Goal: Task Accomplishment & Management: Manage account settings

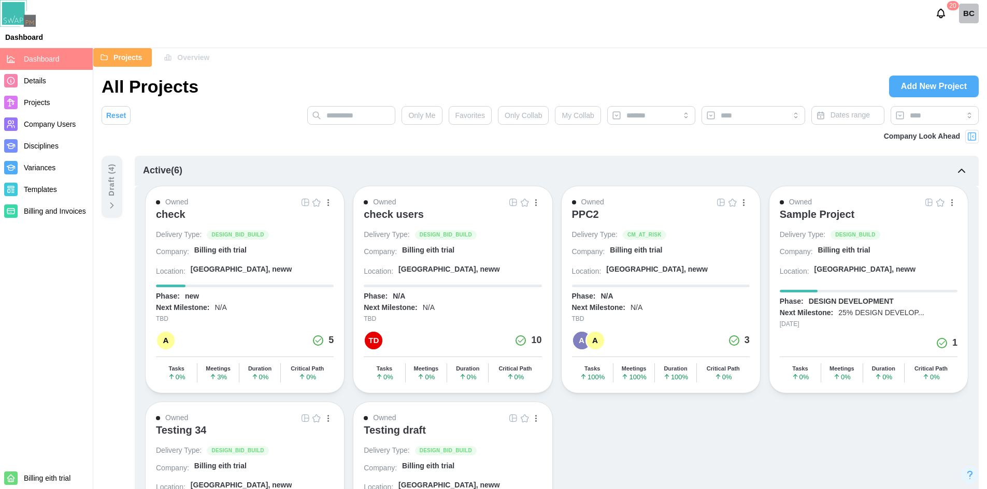
click at [109, 201] on icon at bounding box center [112, 205] width 10 height 10
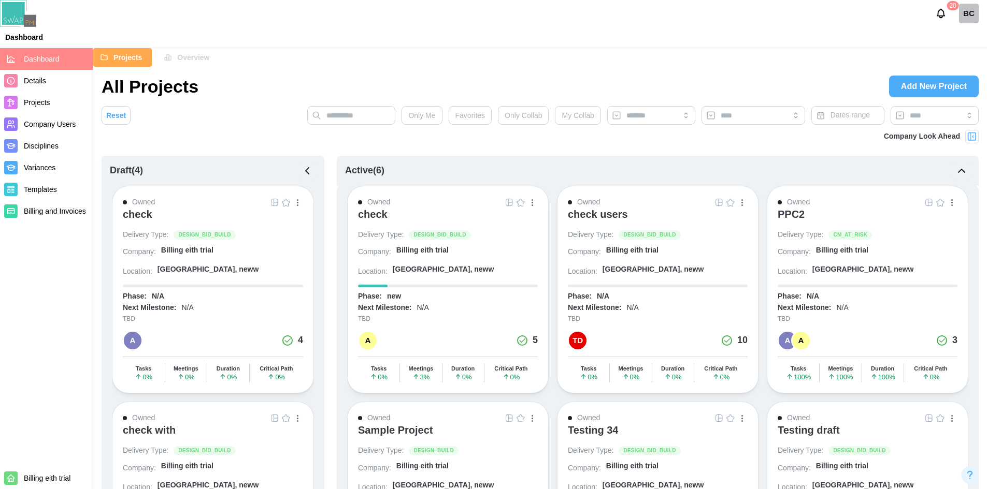
click at [931, 92] on span "Add New Project" at bounding box center [934, 86] width 66 height 21
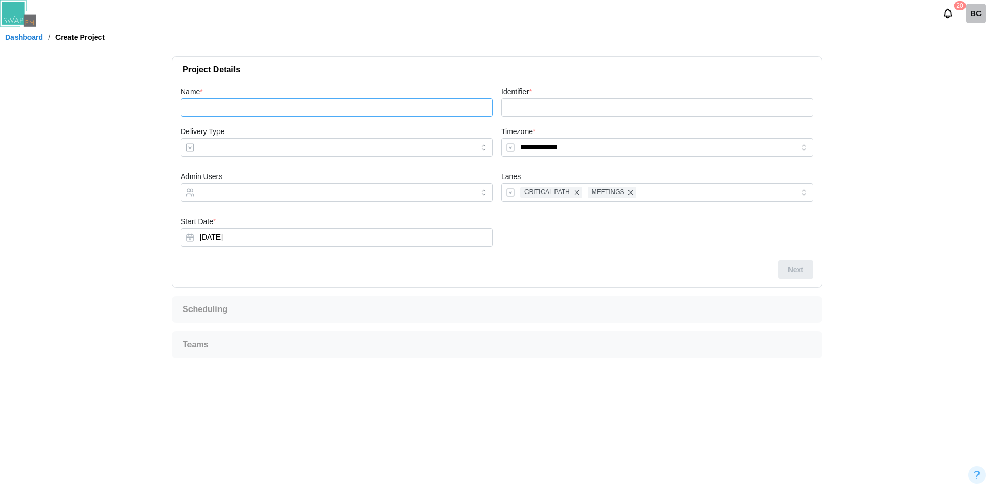
click at [313, 113] on input "Name *" at bounding box center [337, 107] width 312 height 19
type input "*"
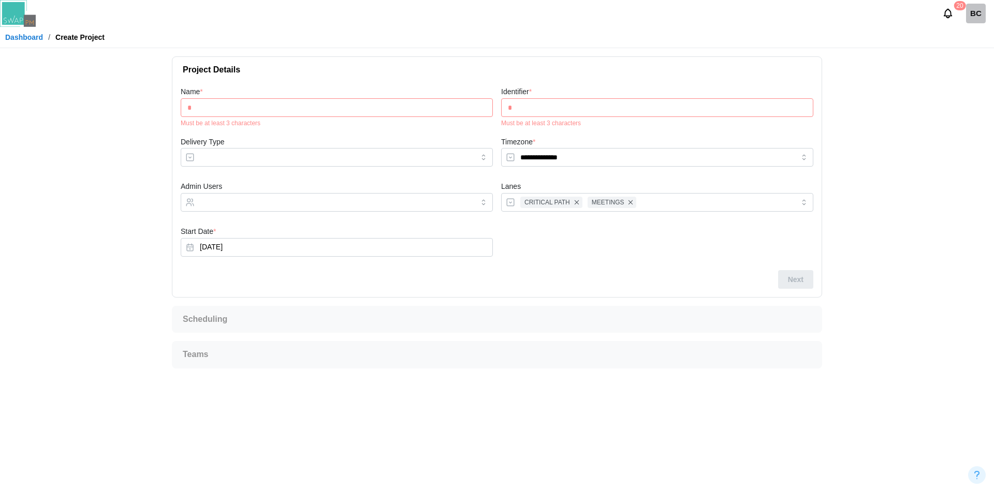
type input "**"
type input "***"
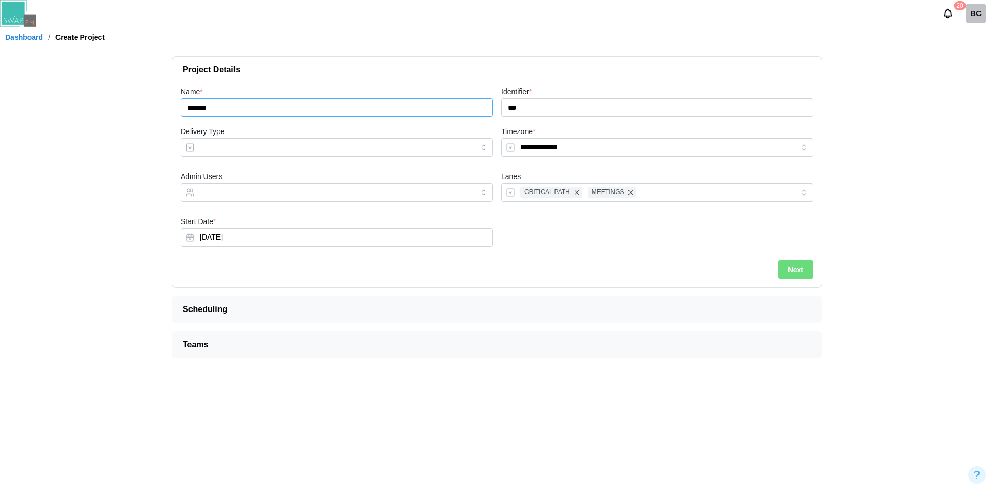
type input "*******"
click at [333, 149] on input "Delivery Type" at bounding box center [337, 147] width 312 height 19
type input "**********"
click at [279, 194] on input "Admin Users" at bounding box center [327, 193] width 255 height 8
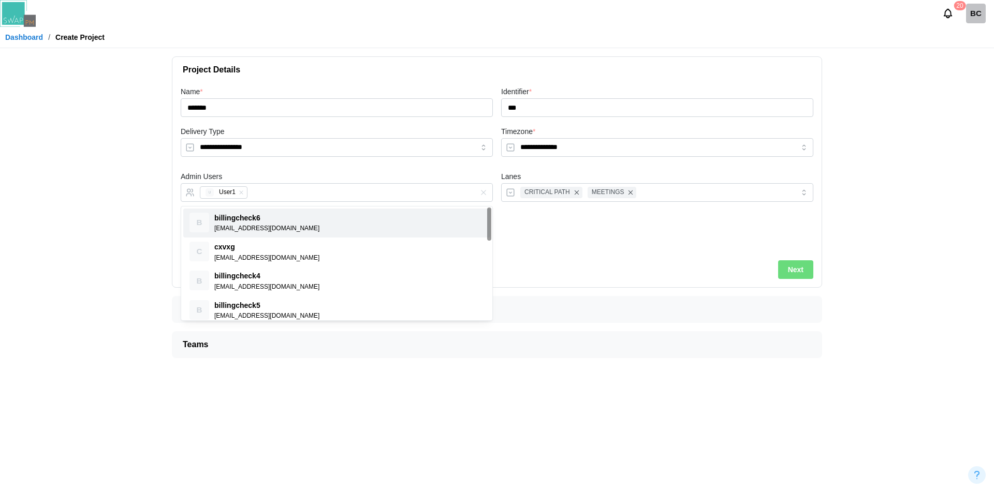
click at [793, 268] on span "Next" at bounding box center [796, 270] width 16 height 18
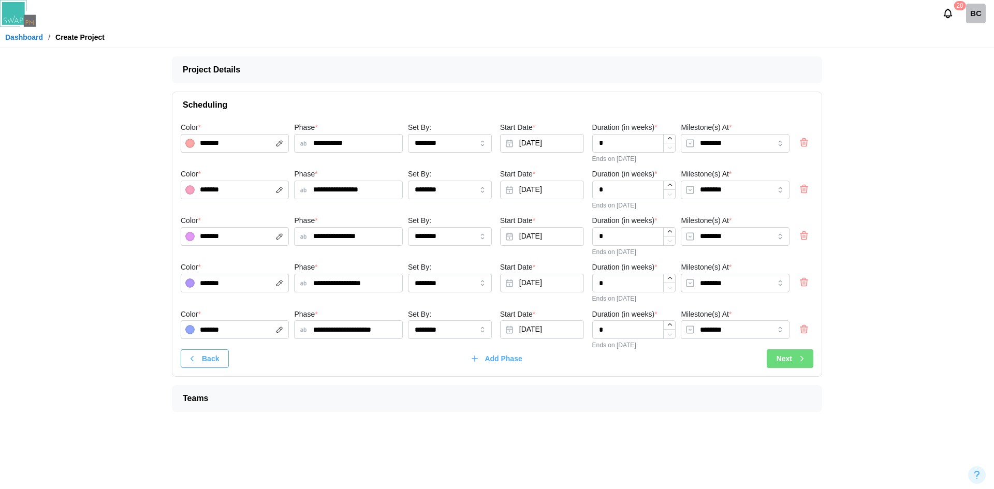
click at [797, 360] on div "Next" at bounding box center [792, 359] width 30 height 18
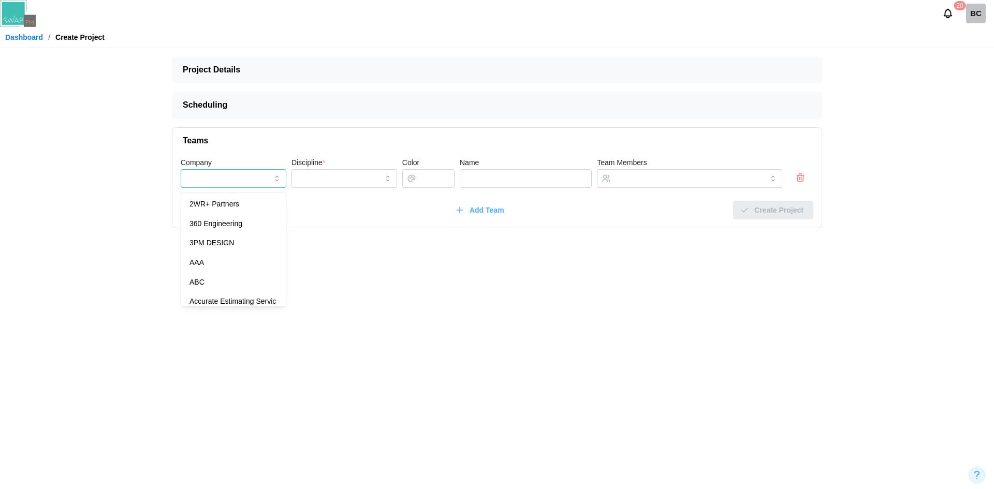
click at [240, 177] on input "Company" at bounding box center [234, 178] width 106 height 19
type input "**********"
click at [332, 178] on input "Discipline *" at bounding box center [345, 178] width 106 height 19
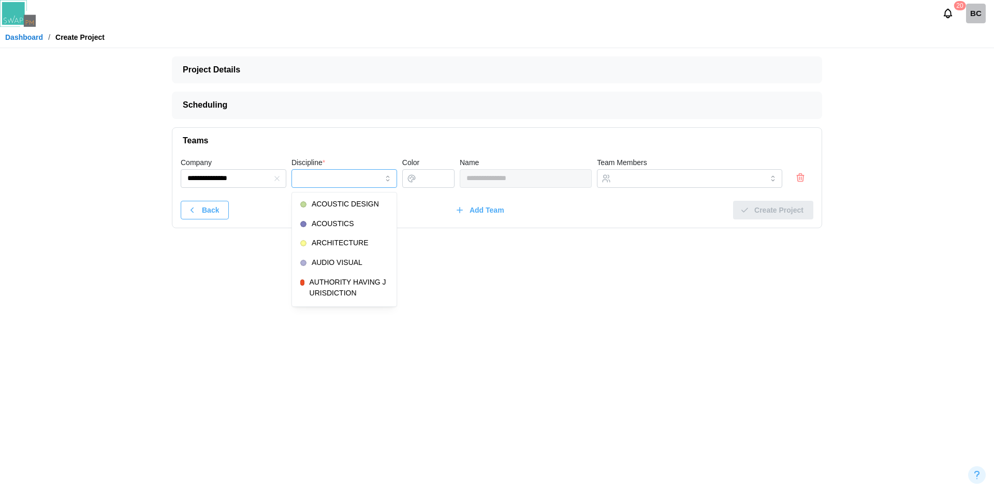
type input "*********"
type input "*******"
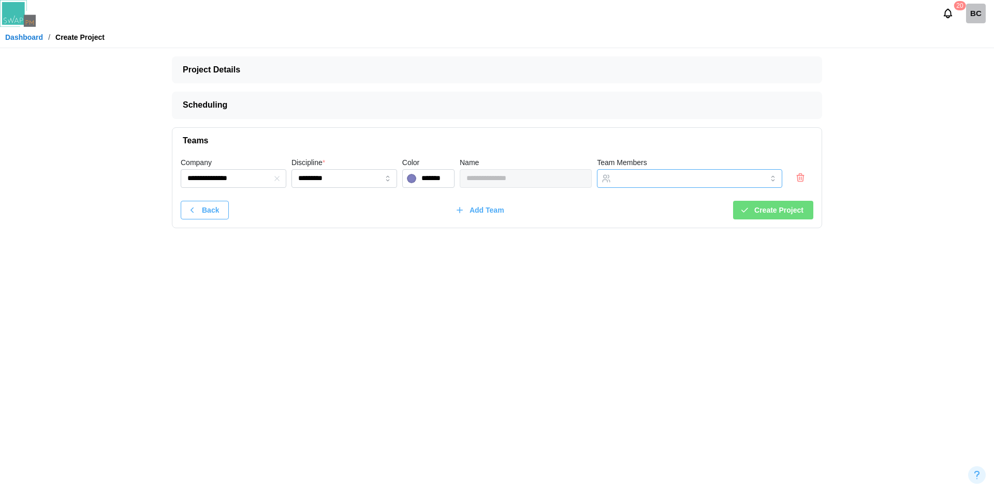
click at [646, 179] on input "Team Members" at bounding box center [680, 179] width 128 height 8
click at [795, 211] on span "Create Project" at bounding box center [779, 210] width 49 height 18
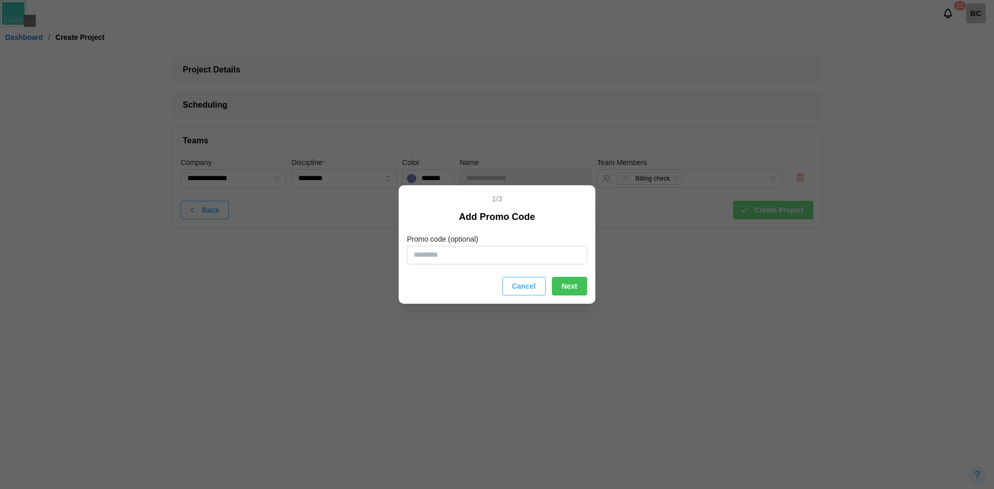
click at [506, 283] on button "Cancel" at bounding box center [524, 286] width 44 height 19
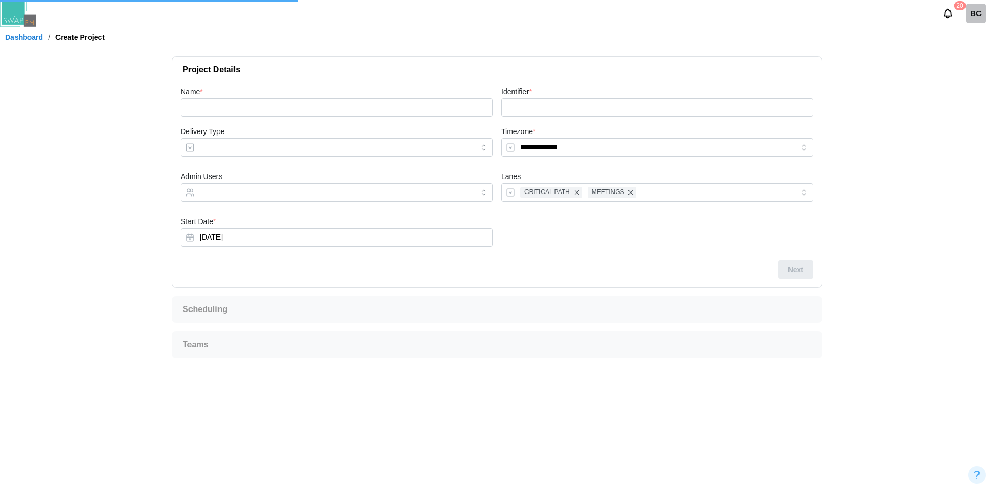
click at [27, 36] on link "Dashboard" at bounding box center [24, 37] width 38 height 7
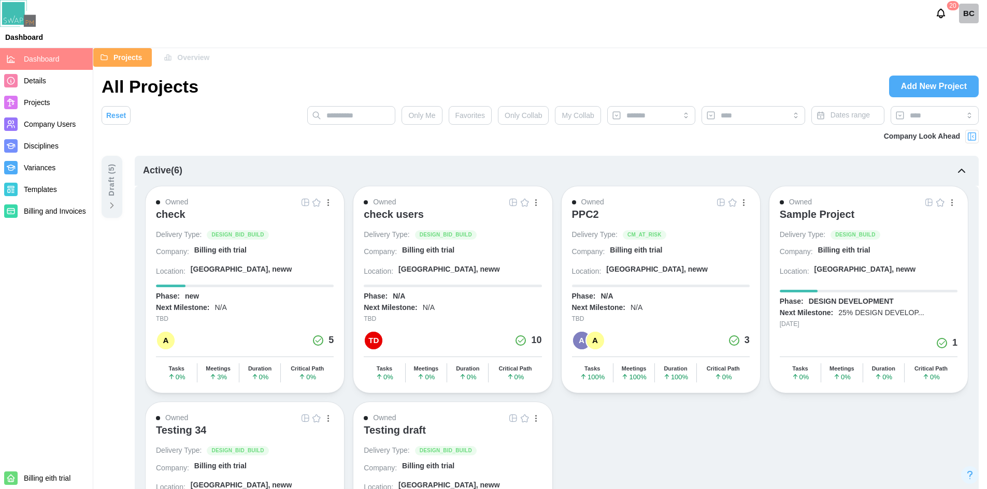
click at [109, 205] on icon at bounding box center [112, 205] width 10 height 10
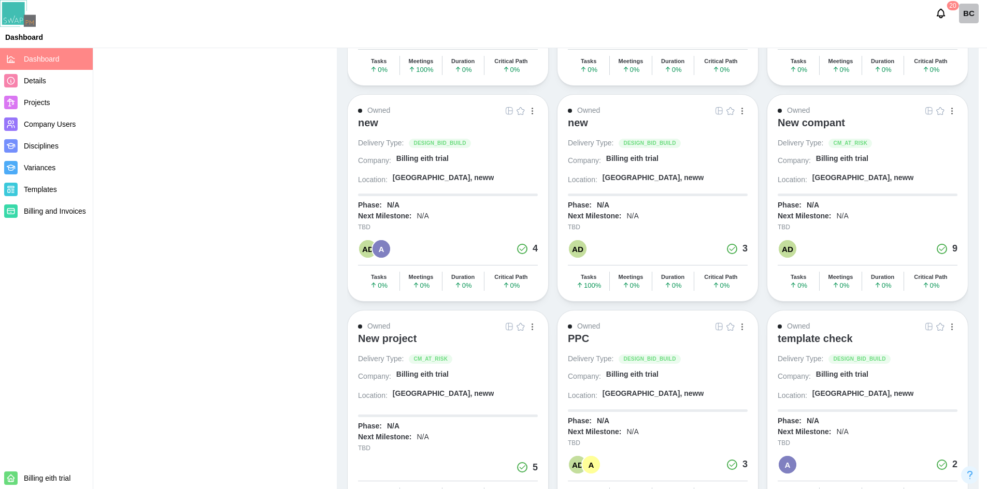
scroll to position [1404, 0]
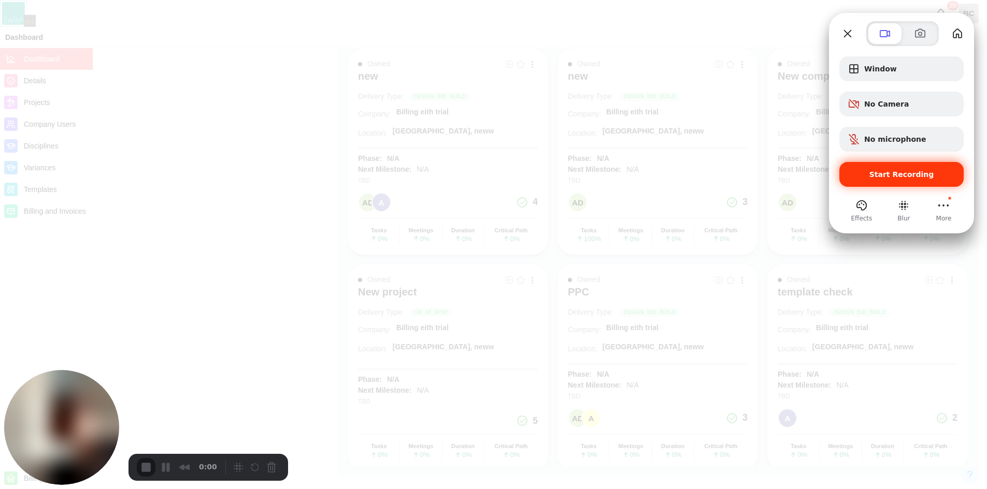
click at [864, 176] on span "Start Recording" at bounding box center [901, 174] width 108 height 8
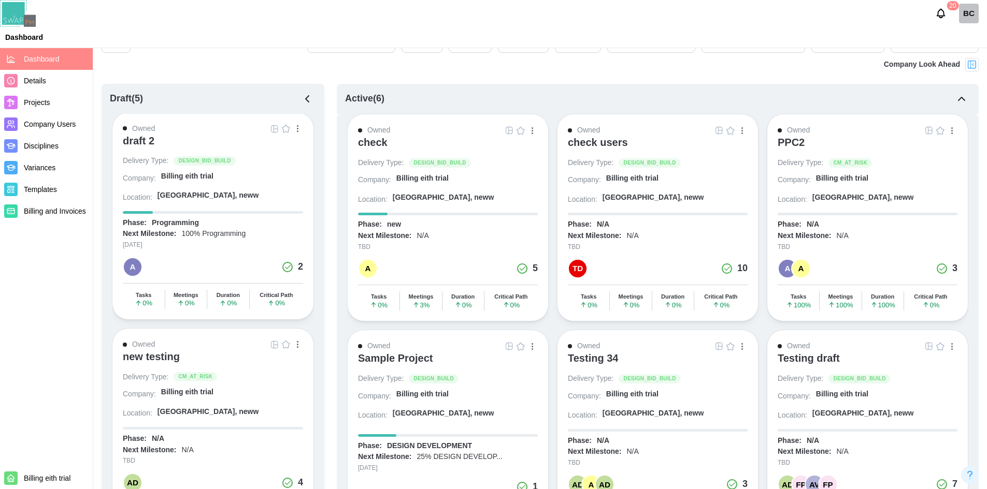
scroll to position [0, 0]
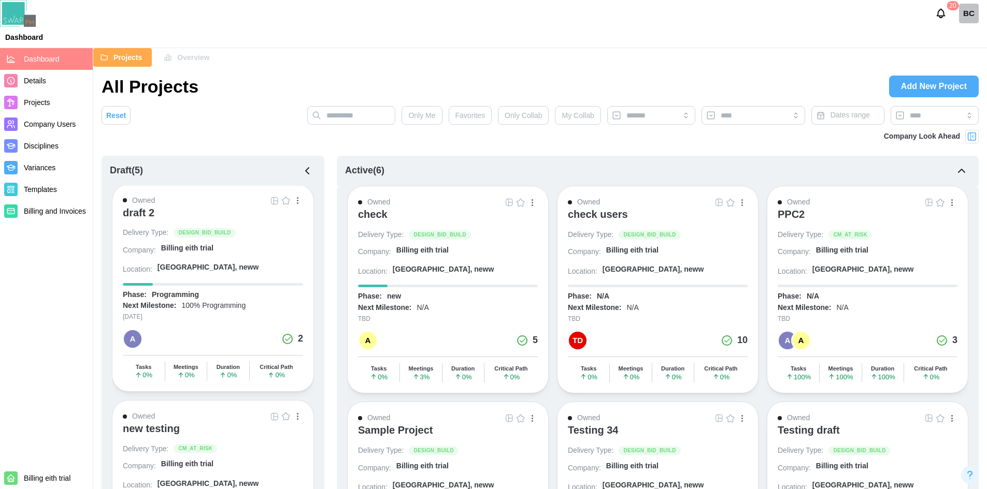
click at [141, 200] on div "Owned" at bounding box center [143, 200] width 23 height 11
click at [140, 208] on div "draft 2" at bounding box center [139, 213] width 32 height 12
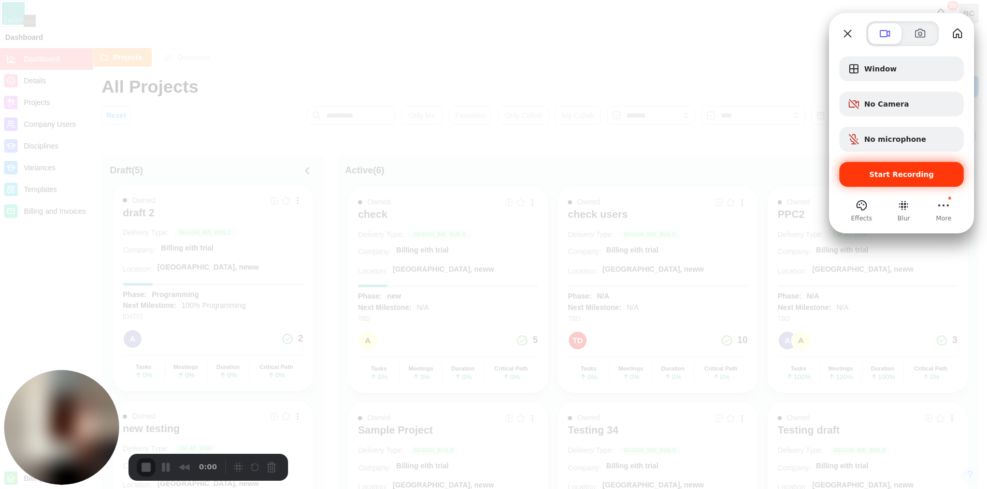
click at [864, 177] on span "Start Recording" at bounding box center [901, 174] width 108 height 8
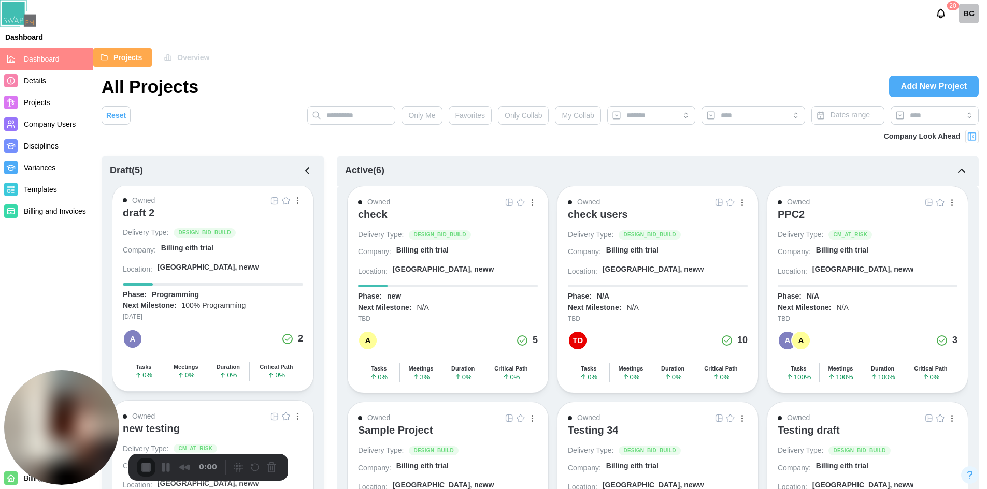
click at [147, 208] on div "draft 2" at bounding box center [139, 213] width 32 height 12
click at [382, 217] on div "check" at bounding box center [373, 214] width 30 height 12
click at [169, 473] on button "Pause Recording" at bounding box center [165, 467] width 17 height 17
click at [172, 469] on button "Play Recording" at bounding box center [165, 469] width 21 height 16
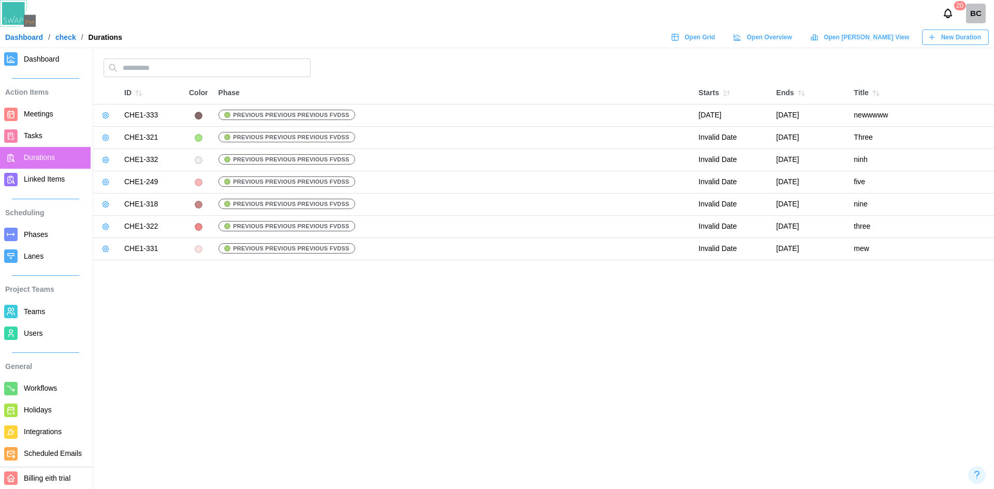
click at [41, 332] on span "Users" at bounding box center [55, 333] width 63 height 13
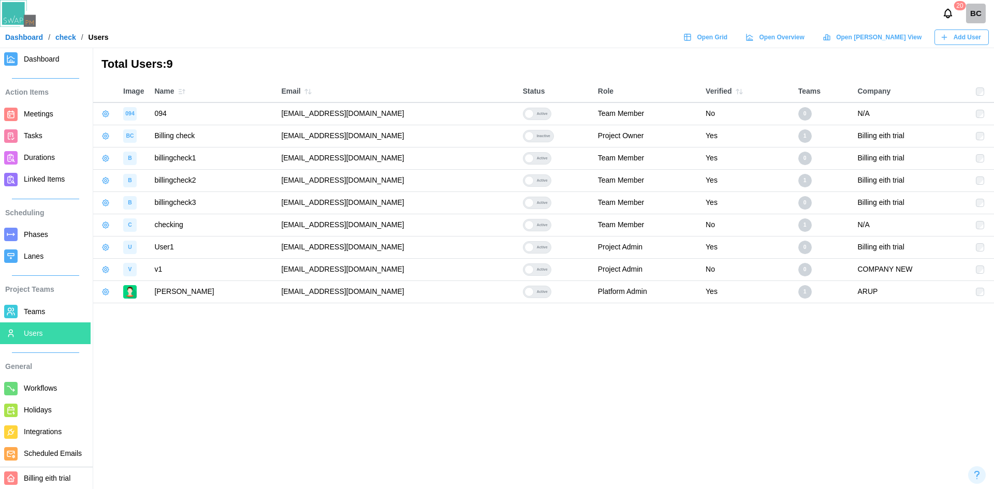
click at [955, 36] on span "Add User" at bounding box center [967, 37] width 27 height 15
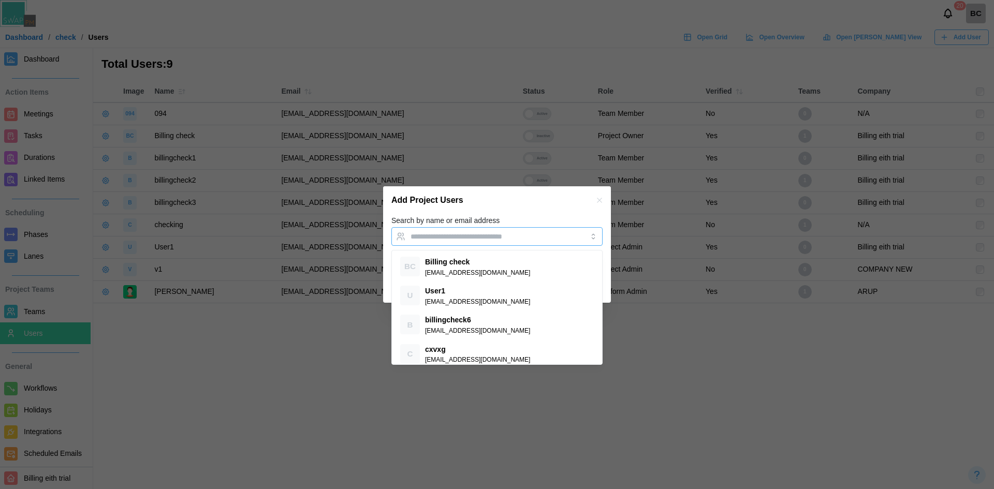
click at [433, 238] on input "Search by name or email address" at bounding box center [488, 237] width 154 height 8
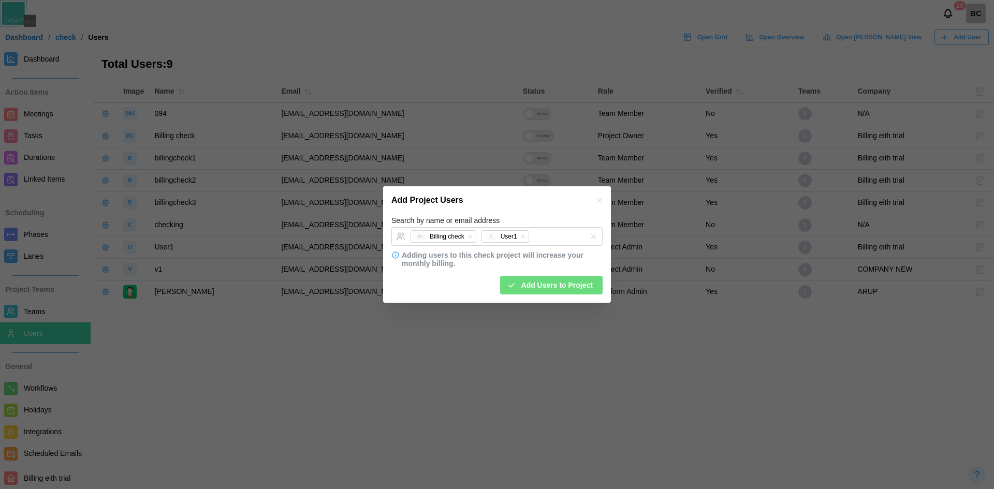
click at [531, 209] on div "Add Project Users" at bounding box center [497, 200] width 228 height 28
click at [546, 287] on span "Add Users to Project" at bounding box center [557, 286] width 71 height 18
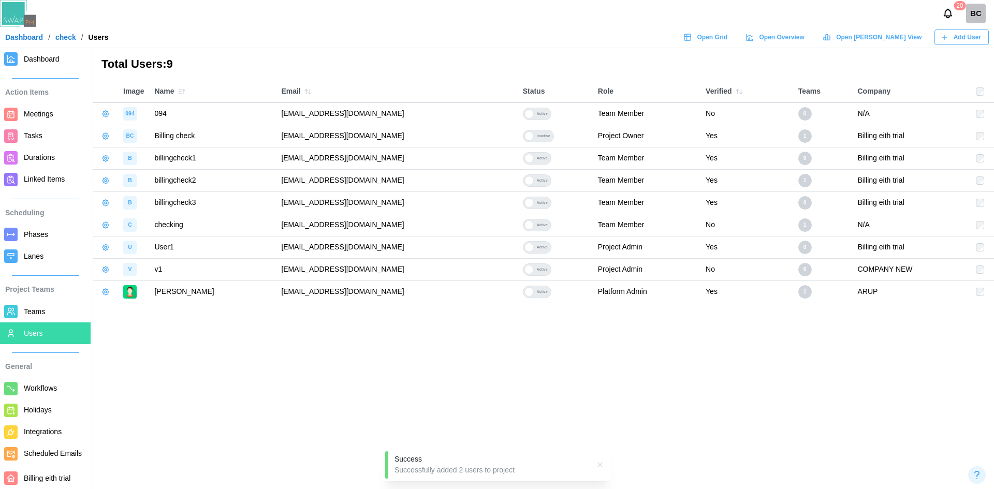
click at [981, 34] on span "Add User" at bounding box center [967, 37] width 27 height 15
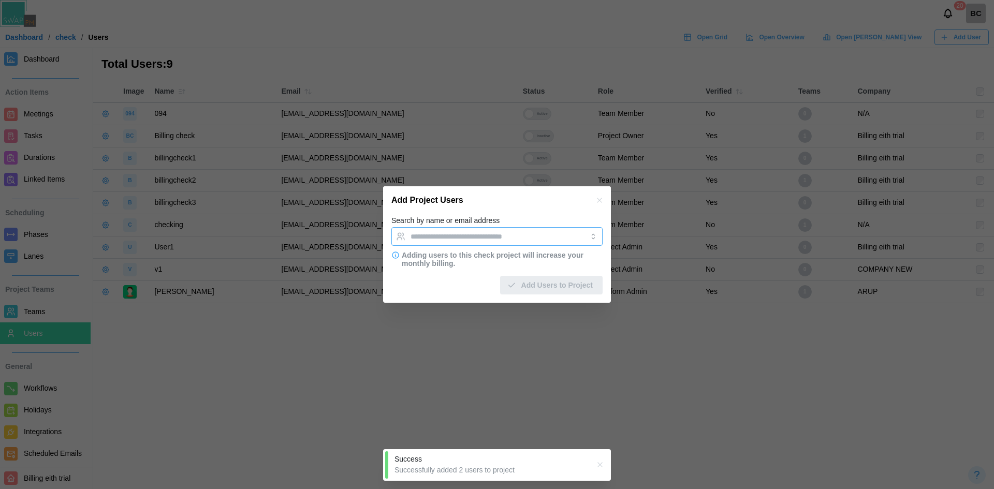
click at [514, 238] on input "Search by name or email address" at bounding box center [488, 237] width 154 height 8
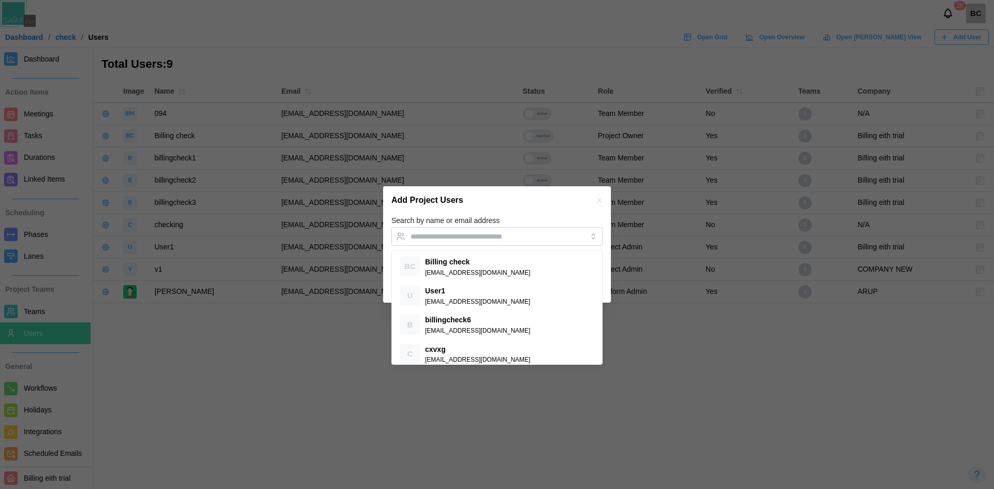
click at [601, 201] on icon "button" at bounding box center [600, 200] width 8 height 8
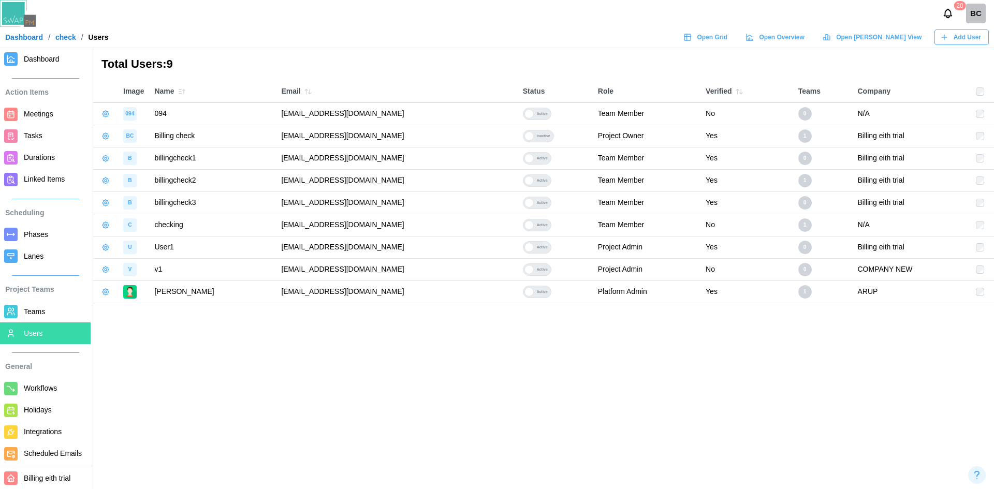
click at [36, 317] on span "Teams" at bounding box center [55, 312] width 63 height 13
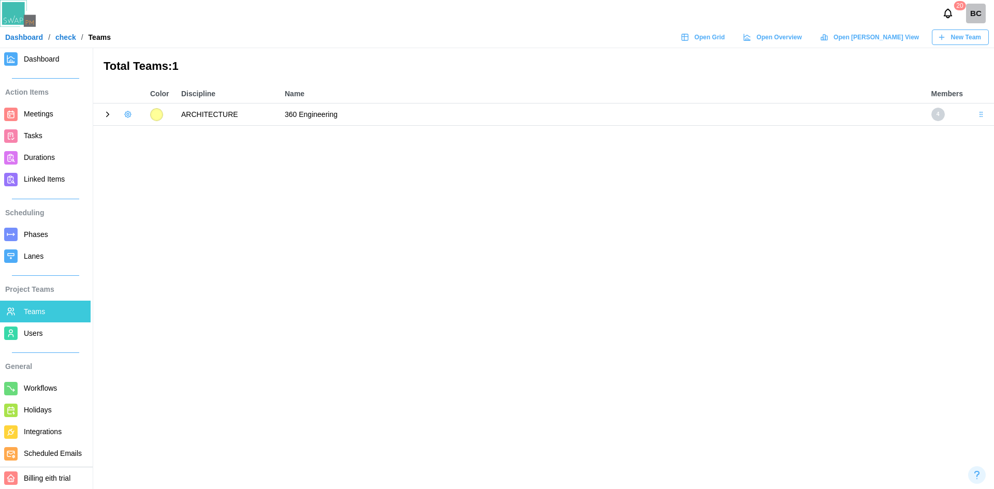
click at [106, 115] on icon at bounding box center [107, 114] width 9 height 9
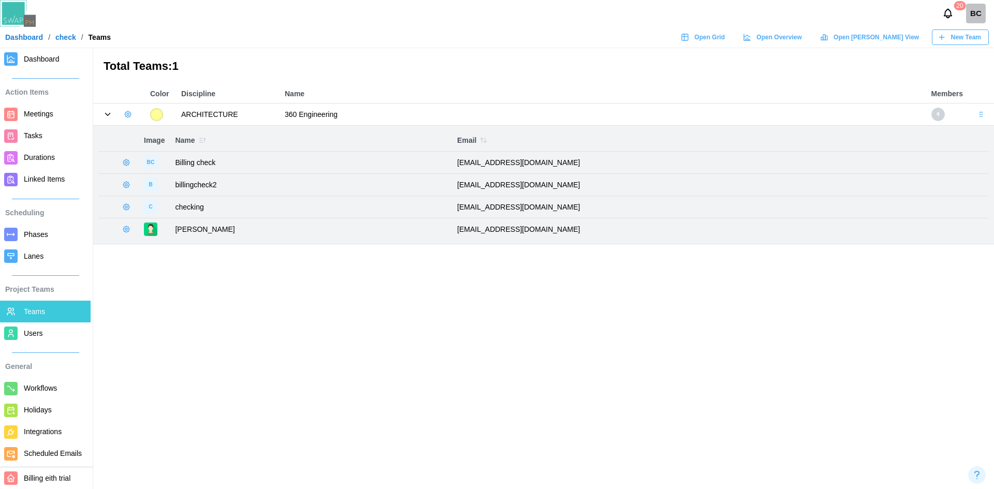
click at [125, 115] on icon "button" at bounding box center [128, 114] width 8 height 8
click at [163, 139] on div "Add User" at bounding box center [163, 136] width 38 height 8
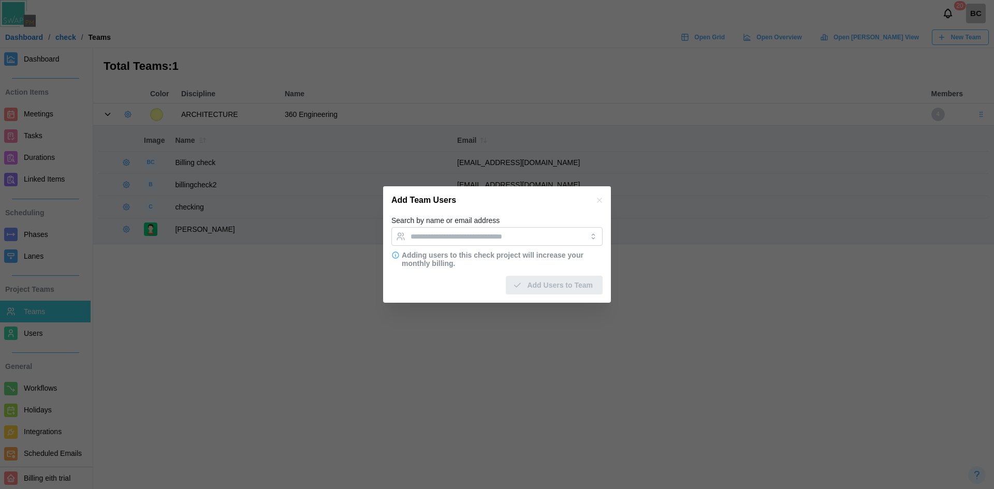
click at [47, 69] on div at bounding box center [497, 244] width 994 height 489
click at [605, 203] on div "Add Team Users" at bounding box center [497, 200] width 228 height 28
click at [600, 202] on icon "button" at bounding box center [600, 200] width 8 height 8
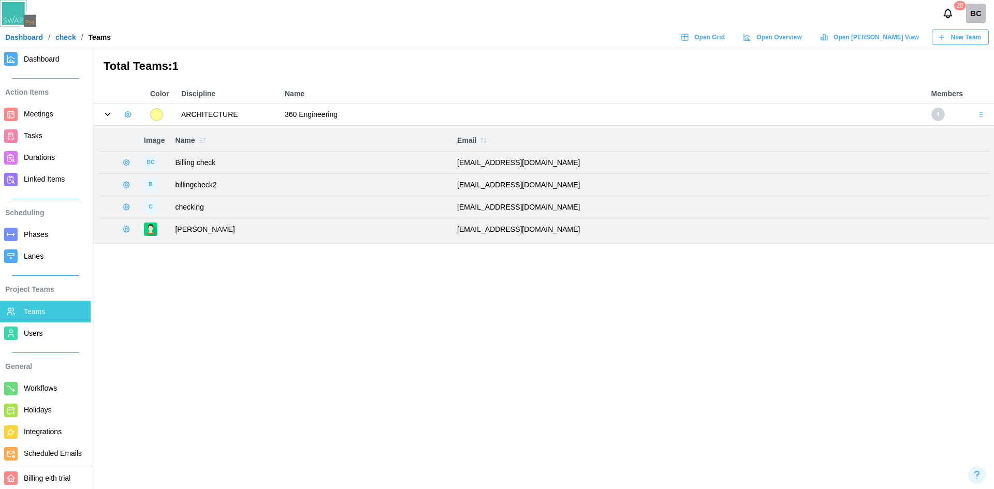
click at [41, 55] on span "Dashboard" at bounding box center [42, 59] width 36 height 8
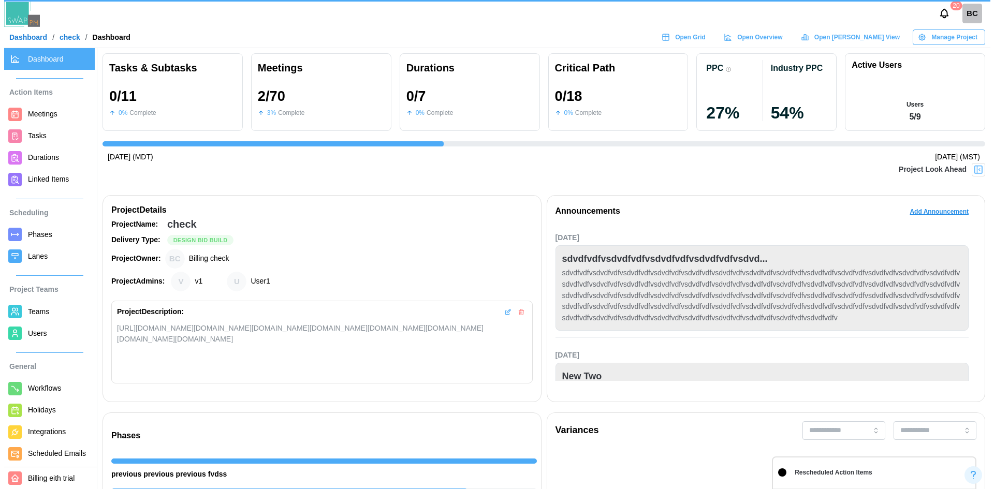
scroll to position [0, 581]
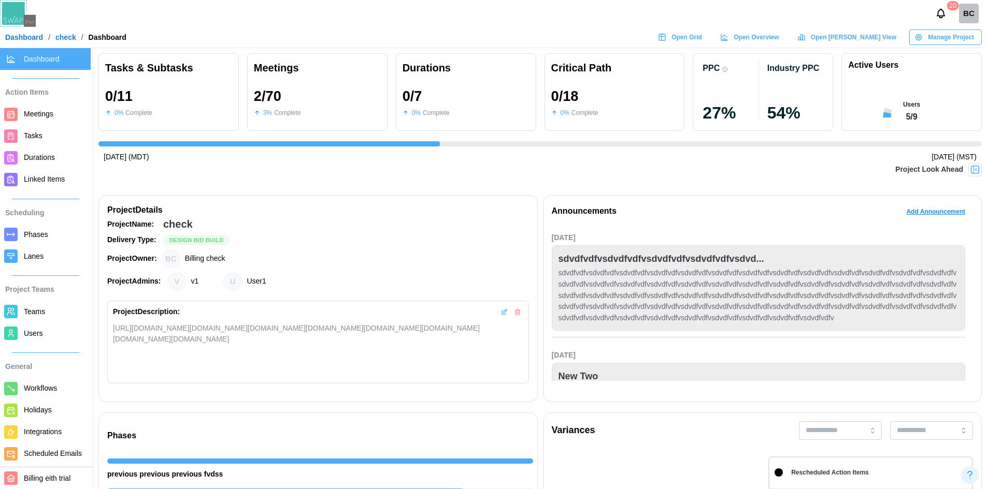
click at [931, 40] on span "Manage Project" at bounding box center [951, 37] width 46 height 15
click at [933, 62] on div "Edit Project" at bounding box center [952, 58] width 56 height 8
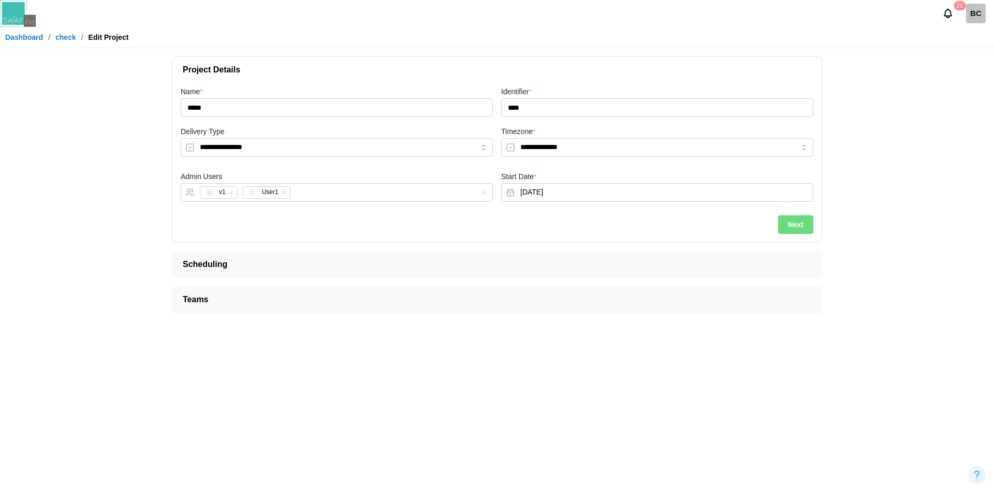
click at [729, 285] on div "**********" at bounding box center [497, 185] width 667 height 274
drag, startPoint x: 724, startPoint y: 294, endPoint x: 697, endPoint y: 311, distance: 31.9
click at [724, 294] on span "Teams" at bounding box center [493, 300] width 620 height 26
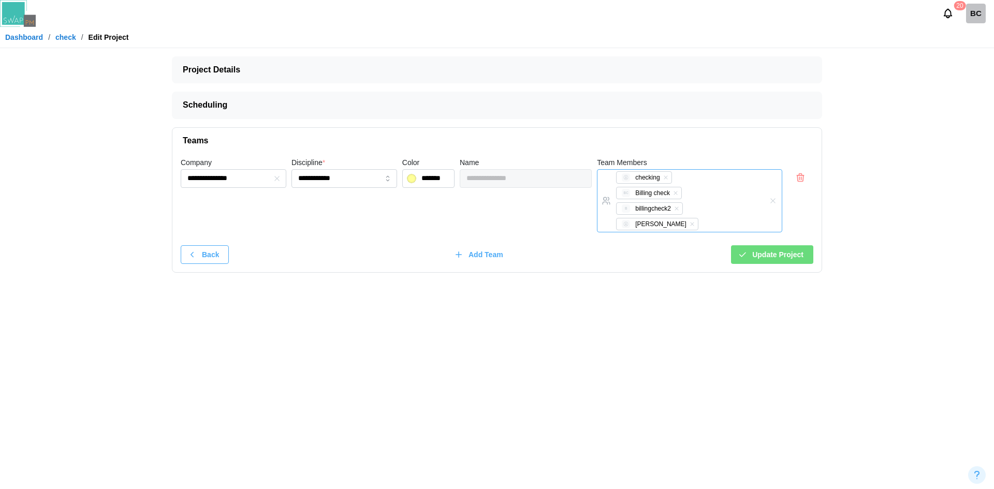
click at [741, 196] on div "checking BC Billing check B billingcheck2 Zulqarnain Khalil" at bounding box center [679, 201] width 131 height 62
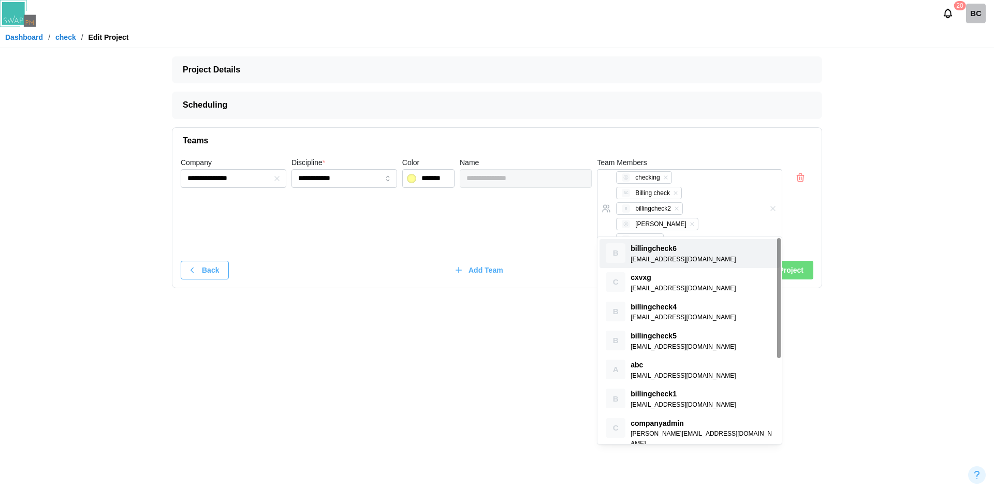
click at [565, 224] on div "**********" at bounding box center [497, 205] width 638 height 102
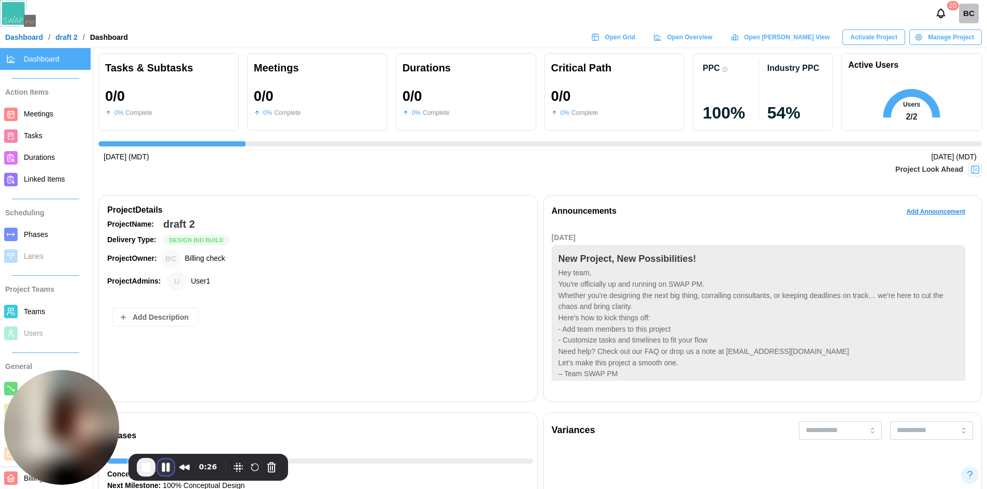
click at [167, 465] on button "Pause Recording" at bounding box center [165, 467] width 17 height 17
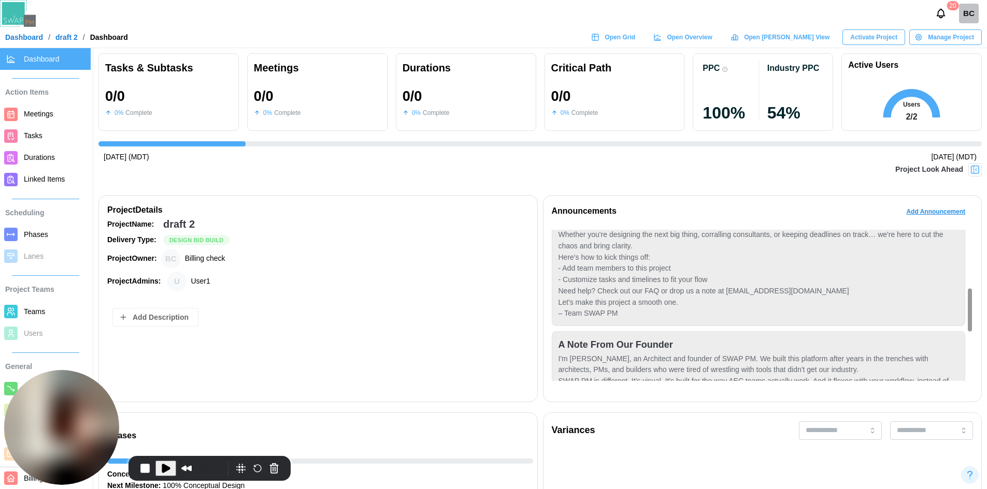
scroll to position [155, 0]
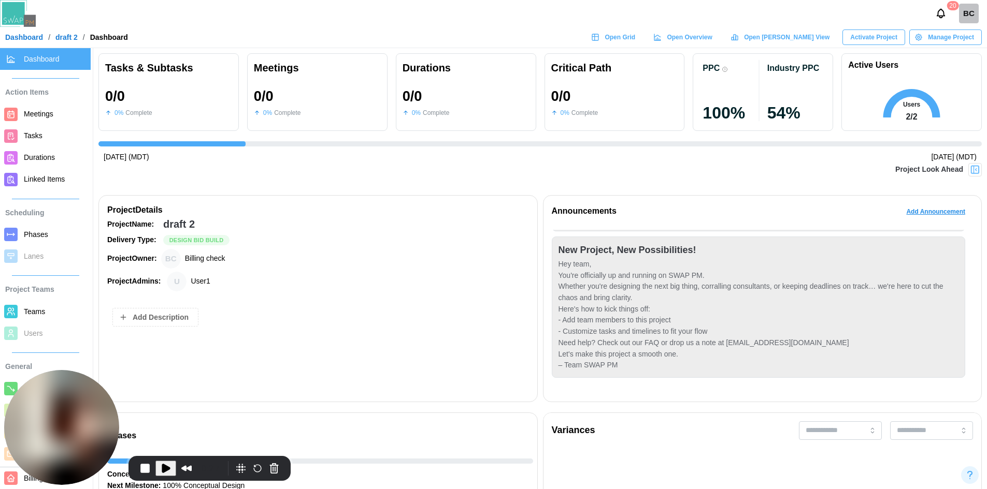
click at [164, 471] on span "Play Recording" at bounding box center [166, 469] width 12 height 12
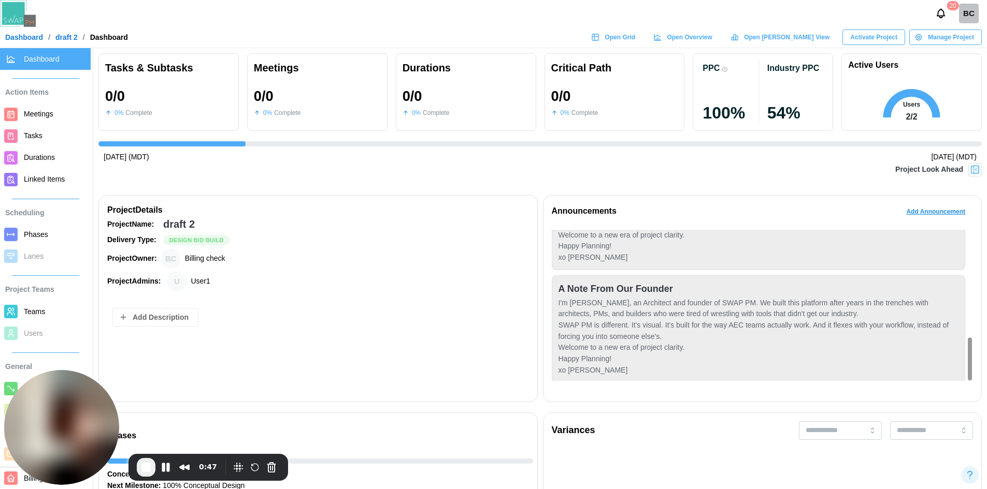
scroll to position [378, 0]
click at [143, 467] on span "End Recording" at bounding box center [146, 467] width 12 height 12
click at [143, 470] on span "End Recording" at bounding box center [146, 467] width 12 height 12
click at [147, 467] on span "End Recording" at bounding box center [146, 467] width 12 height 12
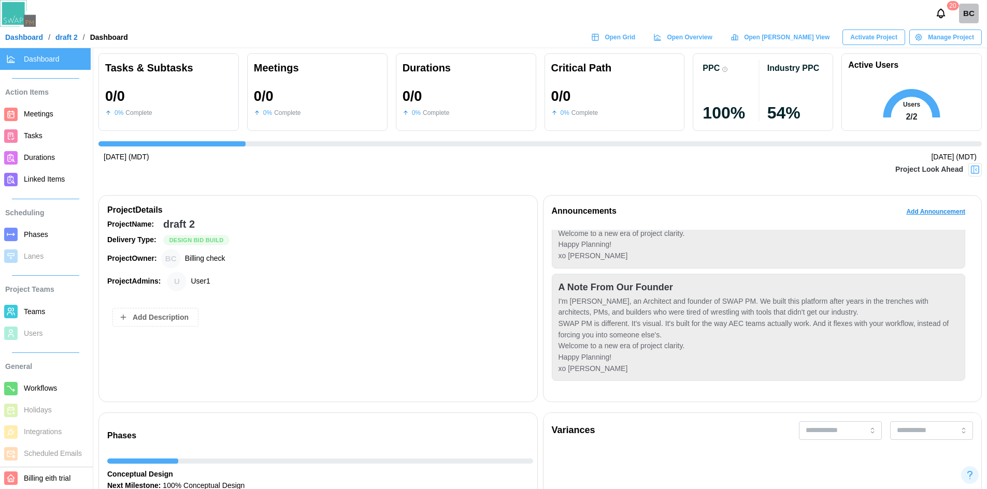
click at [146, 467] on div "Conceptual Design Next Milestone: 100% Conceptual Design Aug 25, 2025" at bounding box center [320, 480] width 426 height 42
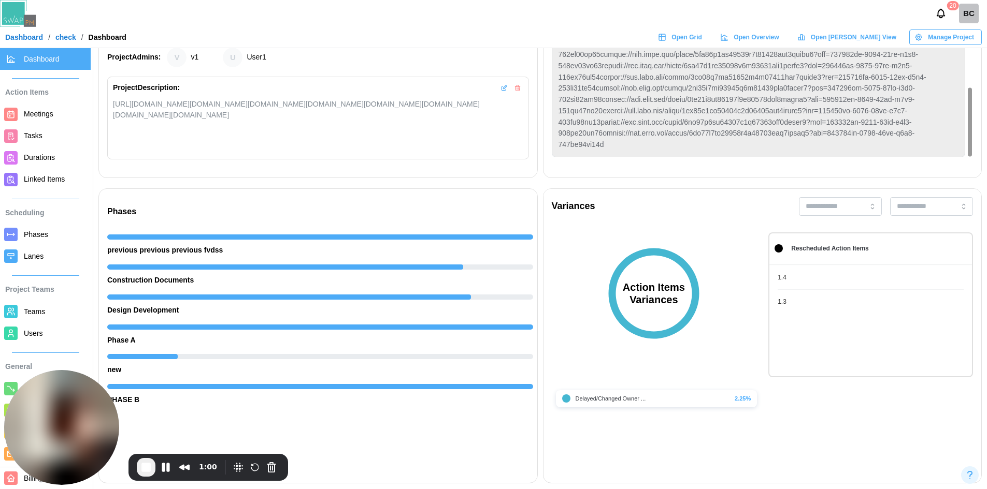
scroll to position [259, 0]
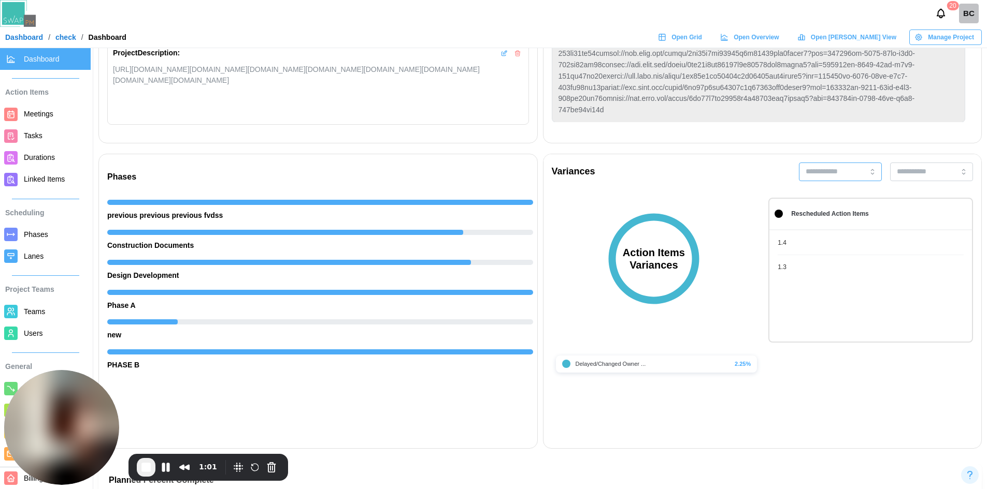
click at [860, 173] on input "search" at bounding box center [840, 172] width 83 height 19
click at [849, 195] on div "Phase A" at bounding box center [840, 198] width 78 height 20
click at [924, 171] on input "search" at bounding box center [931, 172] width 83 height 19
type input "*******"
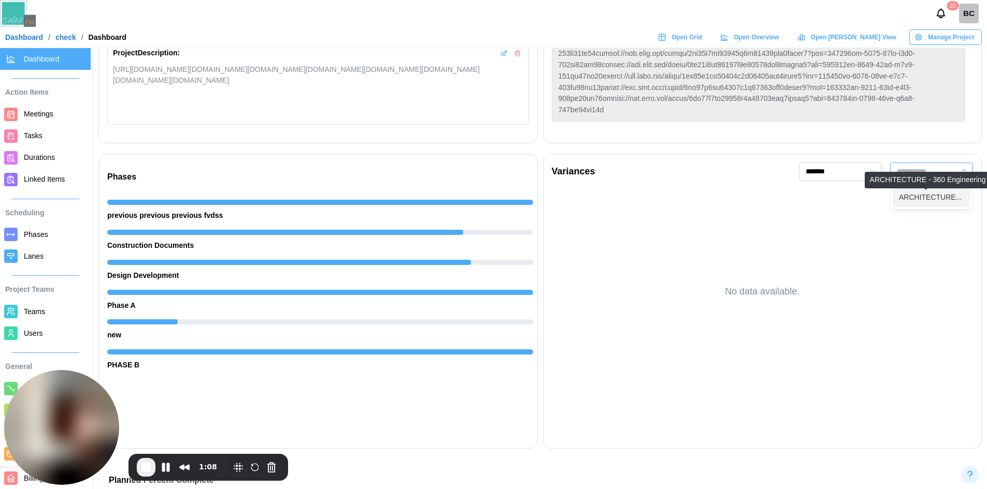
click at [918, 196] on div "ARCHITECTURE..." at bounding box center [930, 197] width 63 height 11
click at [925, 204] on div "ARCHITECTURE..." at bounding box center [931, 198] width 78 height 20
click at [165, 470] on button "Pause Recording" at bounding box center [165, 467] width 17 height 17
click at [169, 468] on button "Pause Recording" at bounding box center [165, 467] width 17 height 17
click at [167, 467] on button "Pause Recording" at bounding box center [165, 467] width 17 height 17
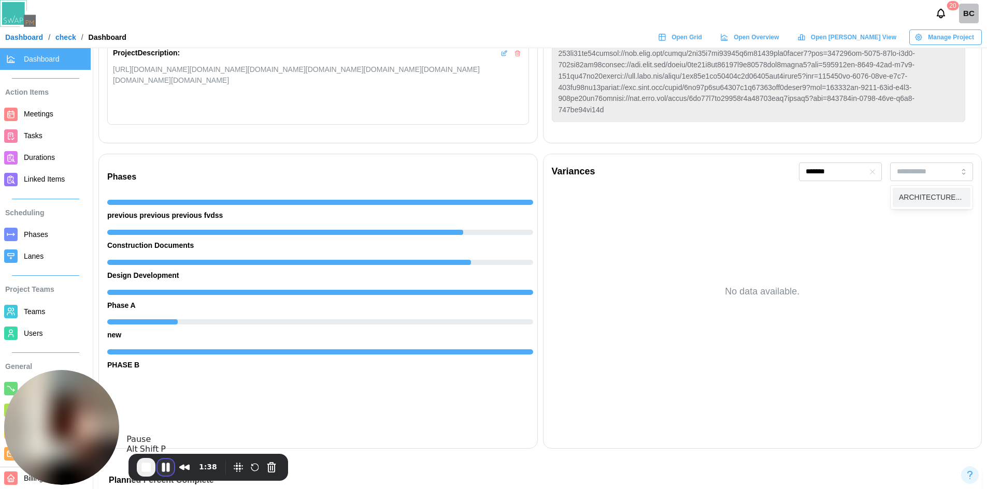
type input "**********"
click at [165, 467] on button "Pause Recording" at bounding box center [165, 467] width 17 height 17
click at [164, 466] on button "Pause Recording" at bounding box center [165, 467] width 17 height 17
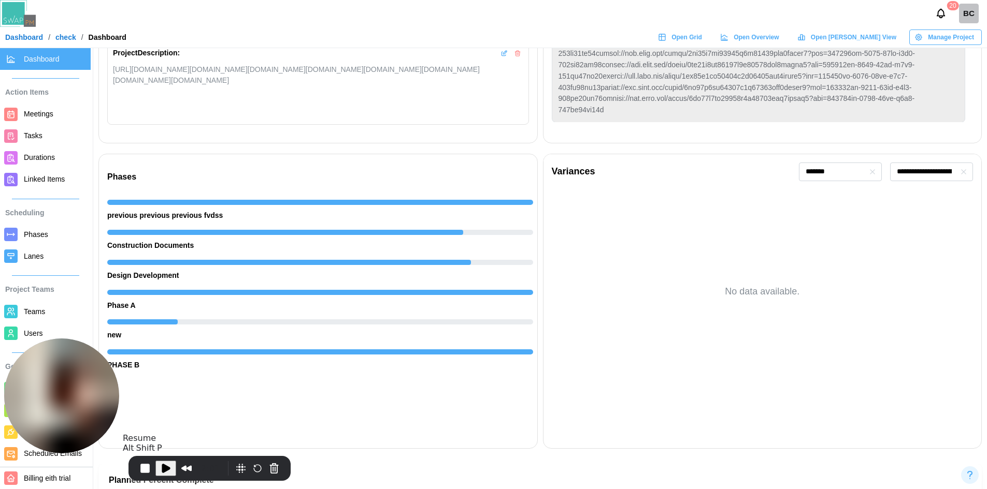
click at [167, 465] on span "Play Recording" at bounding box center [166, 469] width 12 height 12
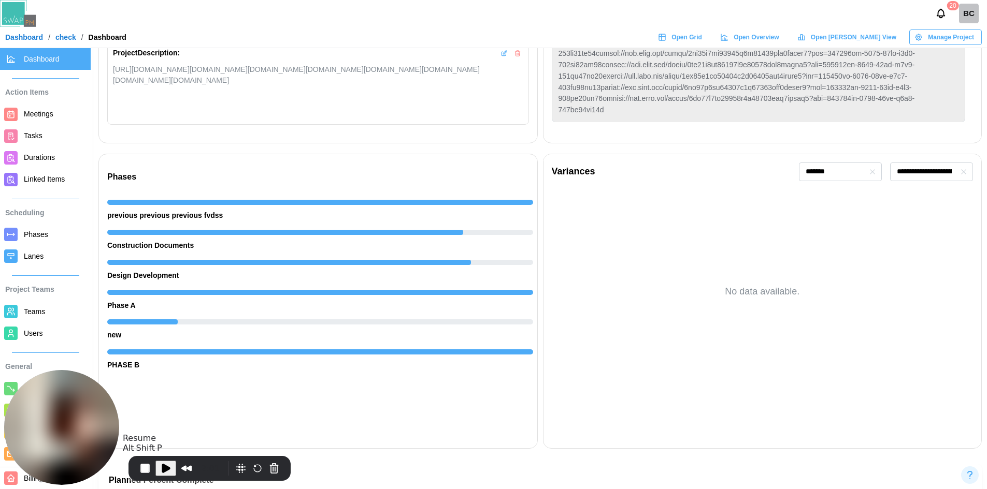
click at [165, 468] on span "Play Recording" at bounding box center [166, 469] width 12 height 12
click at [162, 464] on span "Play Recording" at bounding box center [166, 469] width 12 height 12
click at [162, 468] on span "Play Recording" at bounding box center [166, 469] width 12 height 12
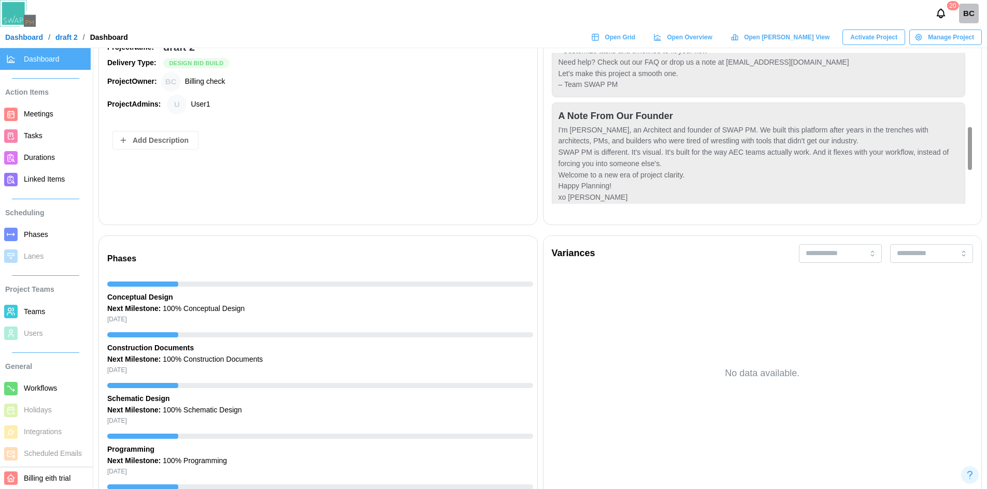
scroll to position [259, 0]
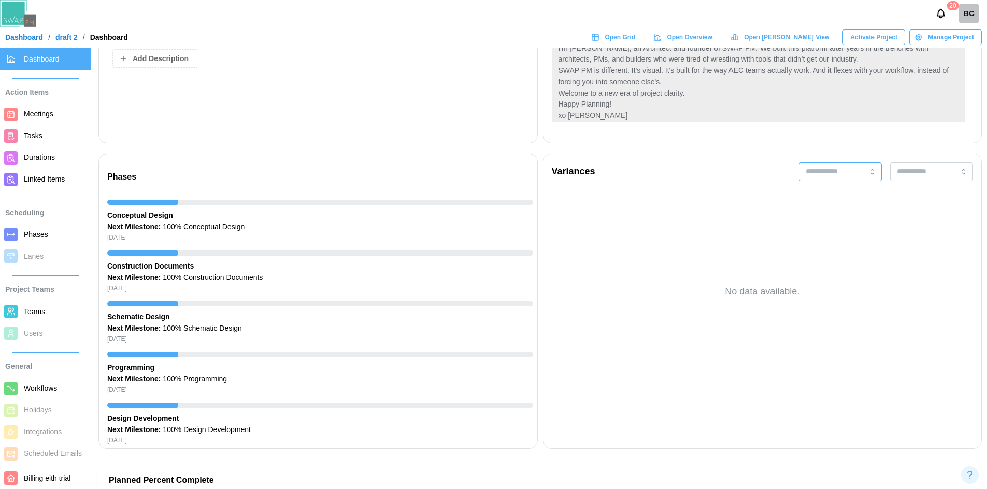
click at [851, 174] on input "search" at bounding box center [840, 172] width 83 height 19
click at [849, 194] on div "Conceptual D..." at bounding box center [832, 197] width 50 height 11
type input "**********"
click at [918, 172] on input "search" at bounding box center [931, 172] width 83 height 19
click at [917, 195] on div "ACOUSTICS - ..." at bounding box center [926, 197] width 55 height 11
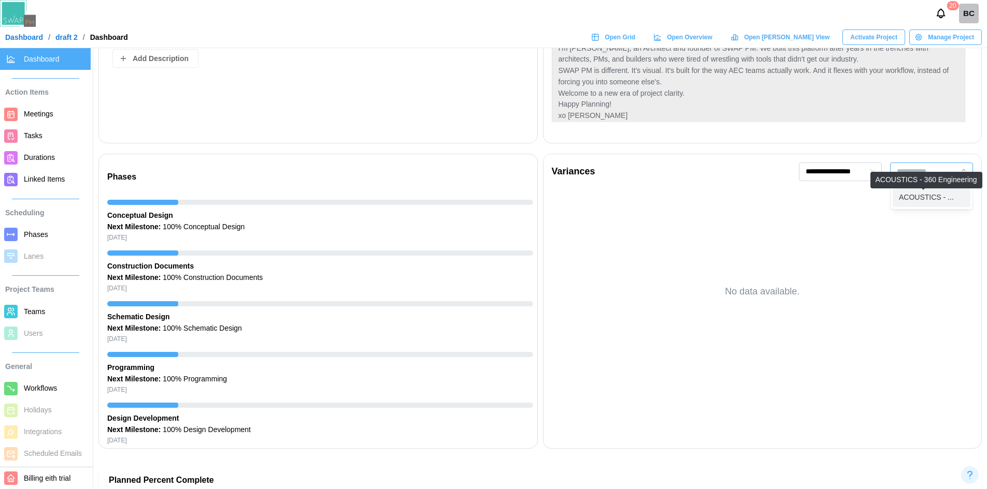
type input "**********"
click at [860, 172] on input "**********" at bounding box center [840, 172] width 83 height 19
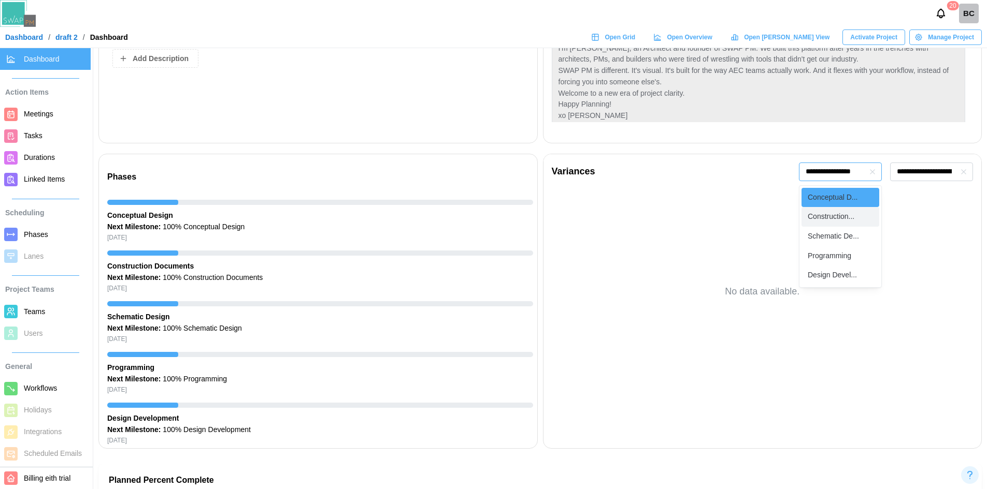
click at [849, 212] on div "Construction..." at bounding box center [830, 216] width 47 height 11
click at [833, 173] on input "**********" at bounding box center [840, 172] width 83 height 19
click at [830, 240] on div "Schematic De..." at bounding box center [832, 236] width 51 height 11
click at [830, 168] on input "**********" at bounding box center [840, 172] width 83 height 19
click at [833, 259] on div "Programming" at bounding box center [829, 256] width 44 height 11
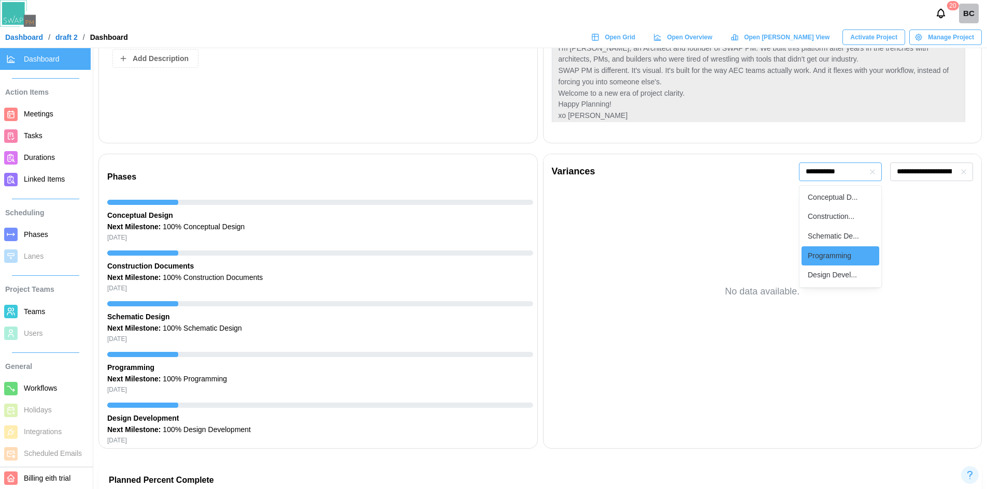
click at [813, 168] on input "**********" at bounding box center [840, 172] width 83 height 19
click at [822, 267] on div "Design Devel..." at bounding box center [840, 276] width 78 height 20
type input "**********"
click at [842, 176] on input "**********" at bounding box center [840, 172] width 83 height 19
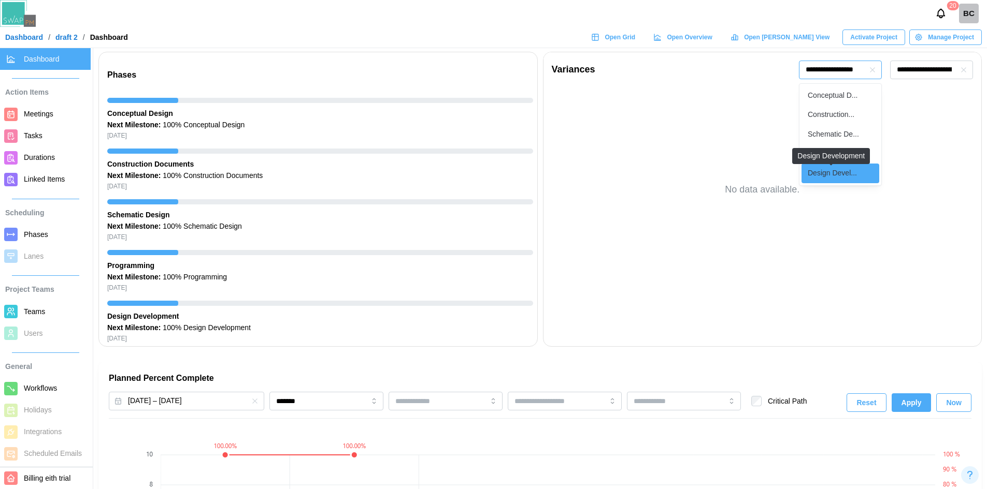
scroll to position [363, 0]
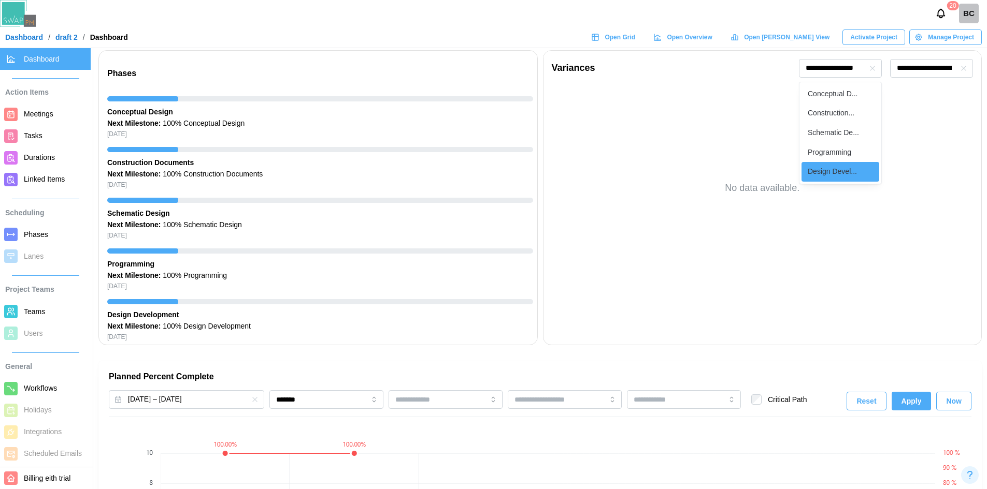
click at [824, 267] on div "No data available." at bounding box center [763, 188] width 422 height 189
click at [935, 69] on input "**********" at bounding box center [931, 68] width 83 height 19
